Goal: Transaction & Acquisition: Purchase product/service

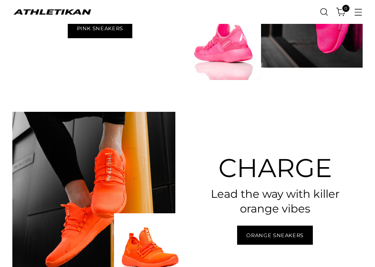
scroll to position [417, 0]
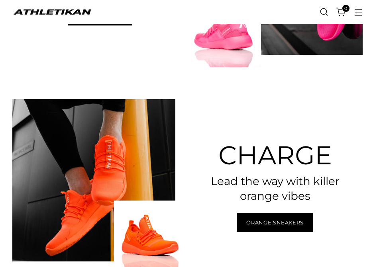
click at [112, 173] on img at bounding box center [93, 180] width 163 height 163
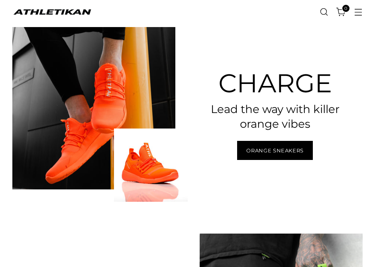
scroll to position [491, 0]
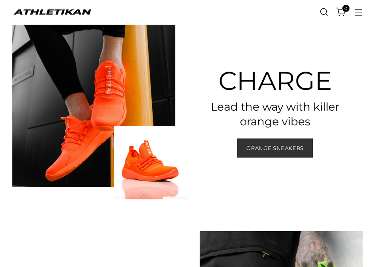
click at [264, 145] on span "Orange Sneakers" at bounding box center [274, 149] width 57 height 8
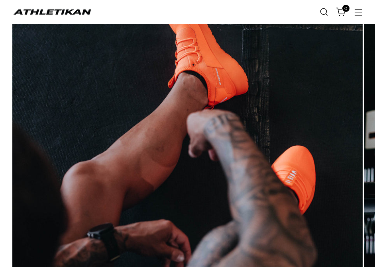
scroll to position [120, 0]
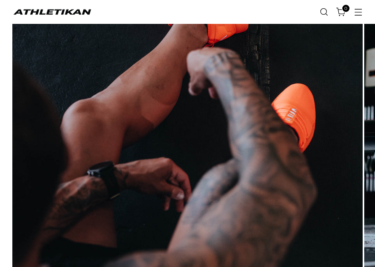
click at [150, 213] on img at bounding box center [187, 92] width 350 height 350
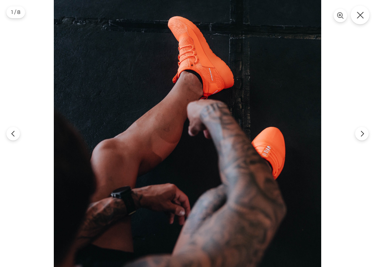
click at [361, 19] on button "Close" at bounding box center [360, 15] width 19 height 19
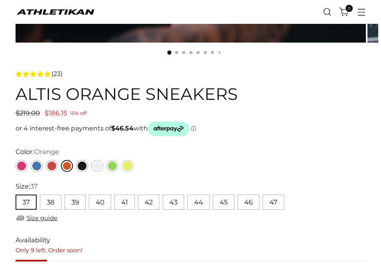
scroll to position [346, 0]
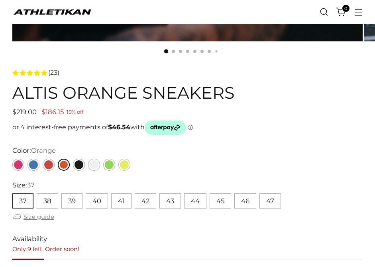
click at [48, 217] on link "Size guide" at bounding box center [33, 217] width 42 height 10
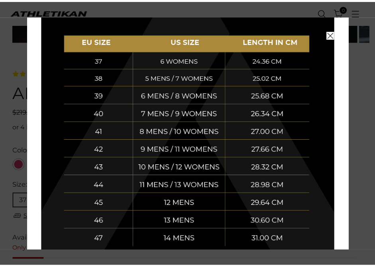
scroll to position [183, 0]
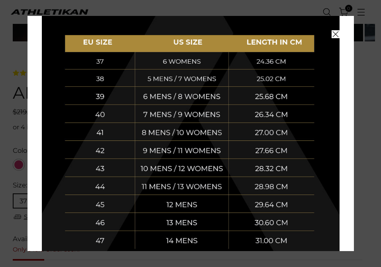
click at [359, 25] on div at bounding box center [190, 133] width 381 height 267
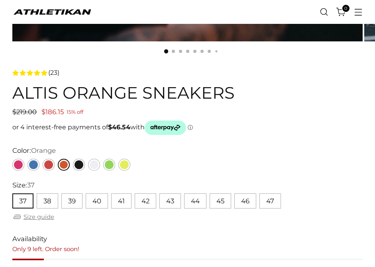
scroll to position [0, 0]
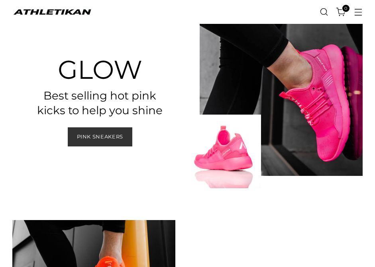
scroll to position [289, 0]
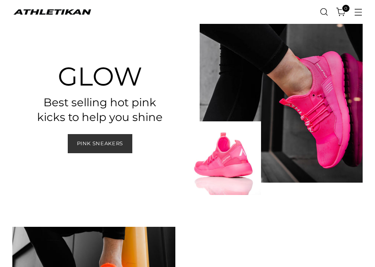
click at [98, 149] on link "Pink Sneakers" at bounding box center [100, 143] width 65 height 19
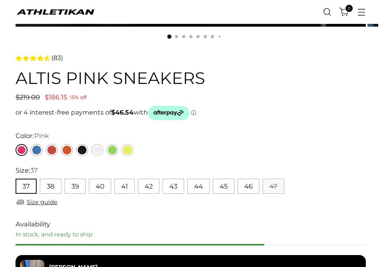
scroll to position [362, 0]
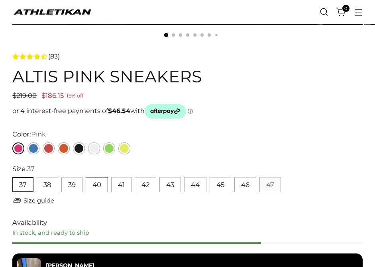
click at [96, 182] on button "40" at bounding box center [97, 184] width 22 height 15
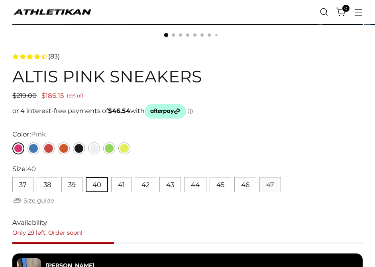
click at [37, 200] on link "Size guide" at bounding box center [33, 201] width 42 height 10
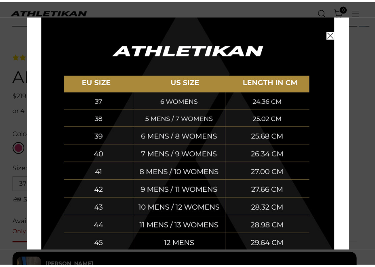
scroll to position [159, 0]
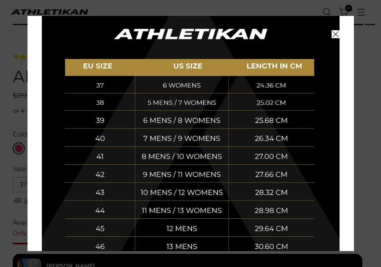
click at [328, 38] on img at bounding box center [191, 150] width 298 height 302
click at [332, 32] on span "Close" at bounding box center [335, 34] width 8 height 8
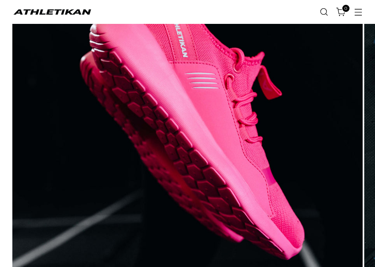
scroll to position [0, 0]
